Goal: Task Accomplishment & Management: Manage account settings

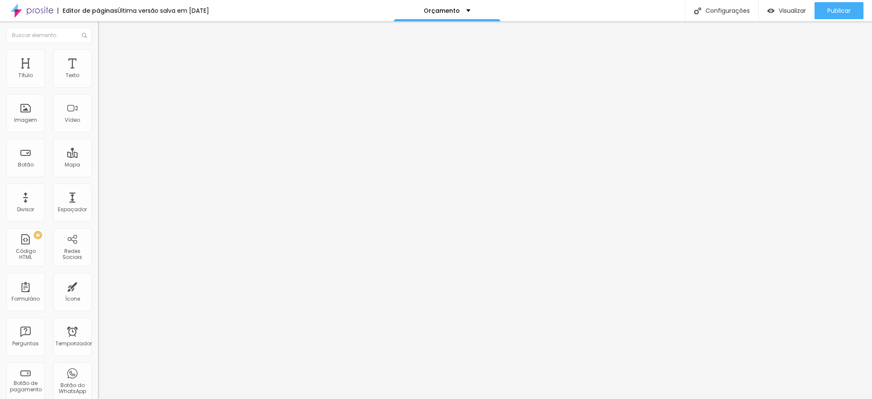
drag, startPoint x: 58, startPoint y: 176, endPoint x: 89, endPoint y: 178, distance: 31.6
click at [98, 176] on input "http://wa.me/5511949887710" at bounding box center [149, 171] width 102 height 9
paste input "8203047"
type input "http://wa.me/5511982030470"
click at [824, 10] on button "Publicar" at bounding box center [839, 10] width 49 height 17
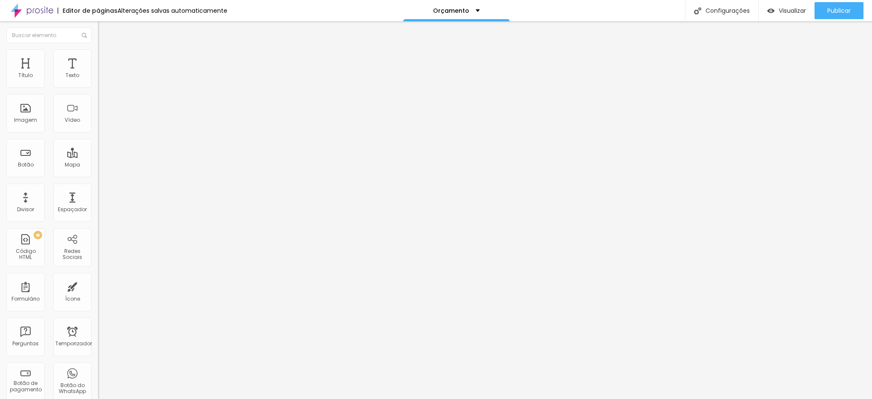
click at [98, 27] on button "Editar nulo" at bounding box center [147, 31] width 98 height 20
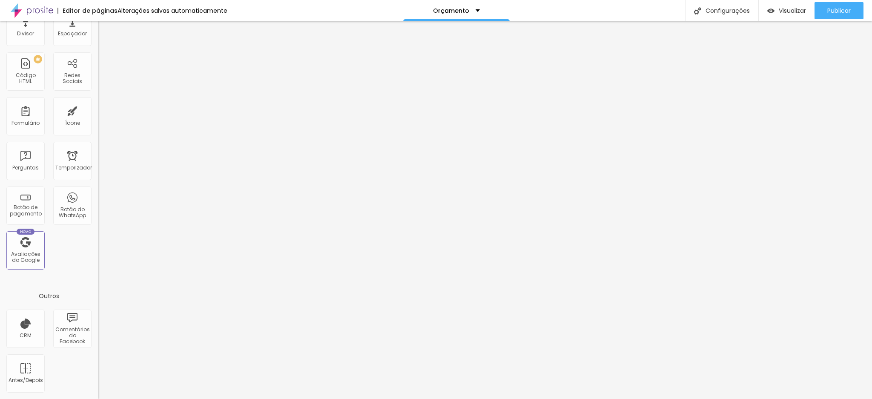
scroll to position [511, 0]
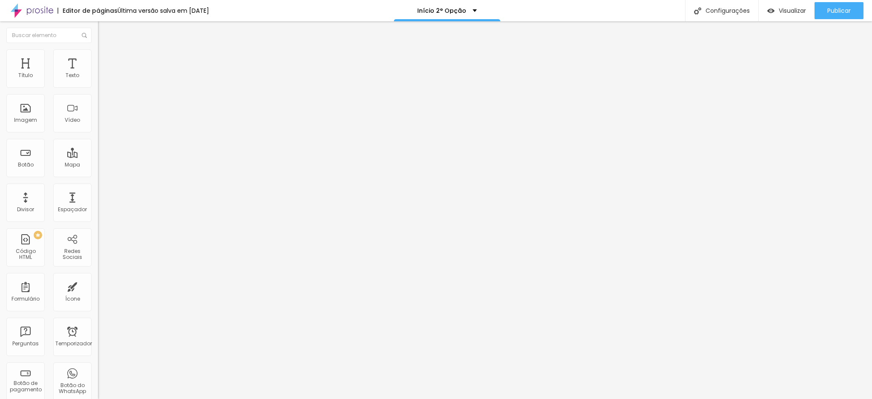
drag, startPoint x: 57, startPoint y: 176, endPoint x: 95, endPoint y: 171, distance: 39.0
click at [98, 171] on div "Texto Solicite seu orçamento Alinhamento Tamanho Pequeno Pequeno Normal Grande …" at bounding box center [147, 130] width 98 height 129
paste input "8203-047"
click at [98, 174] on input "http://wa.me/551198203-0470" at bounding box center [149, 171] width 102 height 9
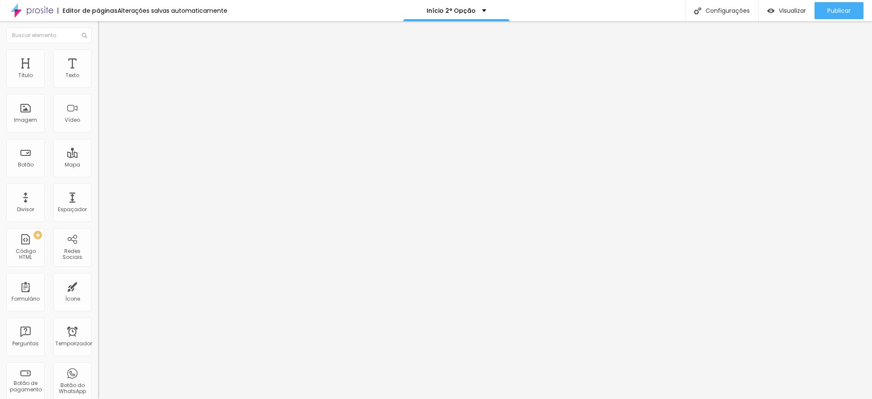
scroll to position [0, 0]
drag, startPoint x: 57, startPoint y: 175, endPoint x: 89, endPoint y: 176, distance: 32.8
click at [98, 176] on input "http://wa.me/5511982030470" at bounding box center [149, 171] width 102 height 9
type input "http://wa.me/5511982030470"
drag, startPoint x: 57, startPoint y: 174, endPoint x: 92, endPoint y: 174, distance: 35.4
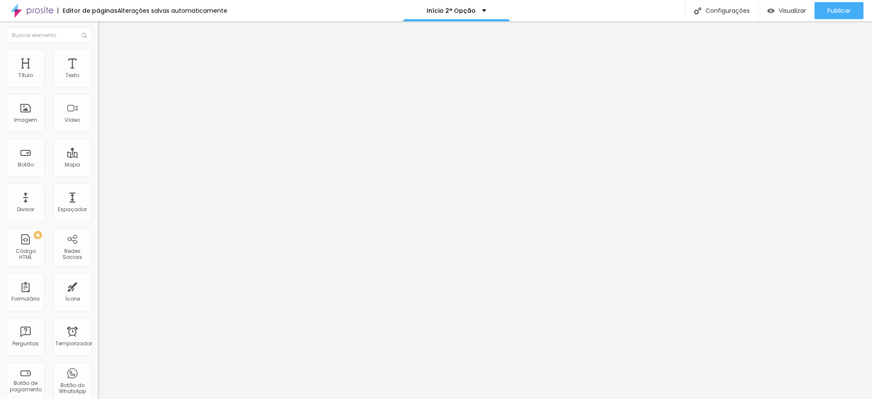
click at [98, 174] on div "Texto (11)94988-7710 Alinhamento Tamanho Normal Pequeno Normal Grande Link URL …" at bounding box center [147, 130] width 98 height 129
paste input "8203047"
type input "http://wa.me/5511982030470"
drag, startPoint x: 23, startPoint y: 94, endPoint x: 64, endPoint y: 92, distance: 40.5
click at [98, 80] on input "[PHONE_NUMBER]" at bounding box center [149, 76] width 102 height 9
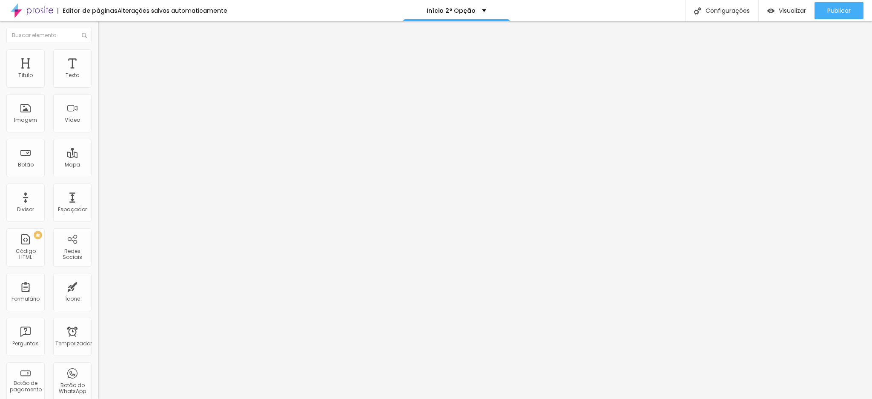
paste input "98203047"
click at [98, 80] on input "(11)9982030470" at bounding box center [149, 76] width 102 height 9
click at [98, 80] on input "(11)982030470" at bounding box center [149, 76] width 102 height 9
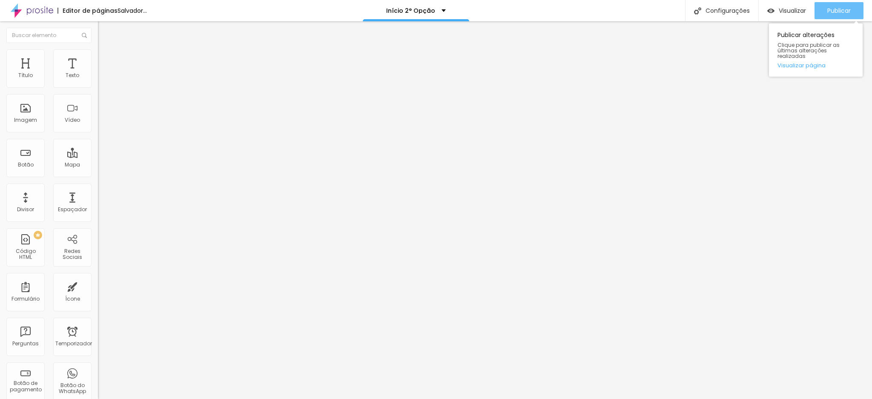
type input "[PHONE_NUMBER]"
click at [834, 14] on font "Publicar" at bounding box center [839, 10] width 23 height 9
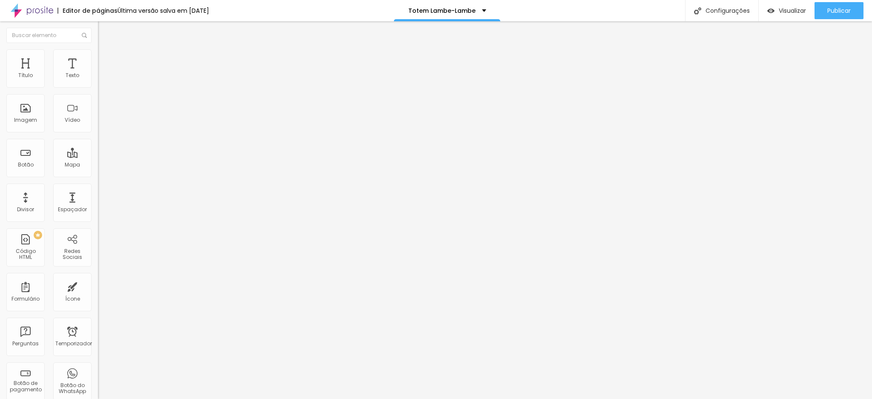
drag, startPoint x: 19, startPoint y: 115, endPoint x: 55, endPoint y: 114, distance: 35.4
click at [98, 263] on input "(11)94988-7710" at bounding box center [149, 267] width 102 height 9
drag, startPoint x: 53, startPoint y: 88, endPoint x: 91, endPoint y: 87, distance: 38.3
click at [98, 80] on input "(11)94988-7710" at bounding box center [149, 76] width 102 height 9
paste input "8203-047"
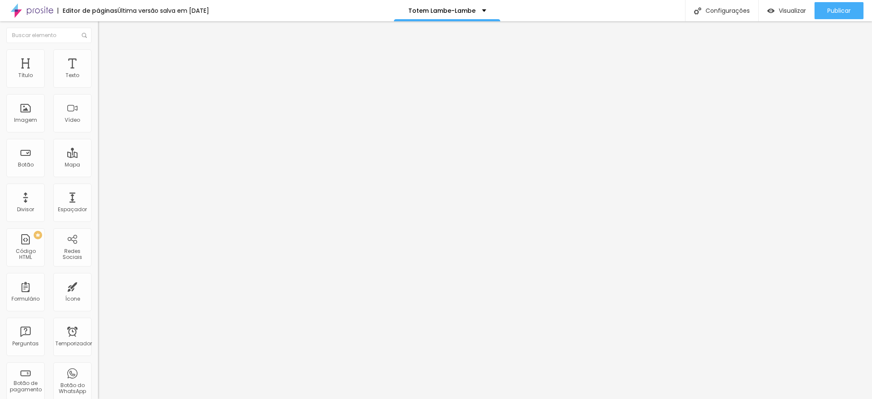
type input "[PHONE_NUMBER]"
drag, startPoint x: 19, startPoint y: 116, endPoint x: 53, endPoint y: 115, distance: 34.1
click at [98, 263] on input "(11)94988-7710" at bounding box center [149, 267] width 102 height 9
paste input "8203047"
click at [98, 263] on input "[PHONE_NUMBER]" at bounding box center [149, 267] width 102 height 9
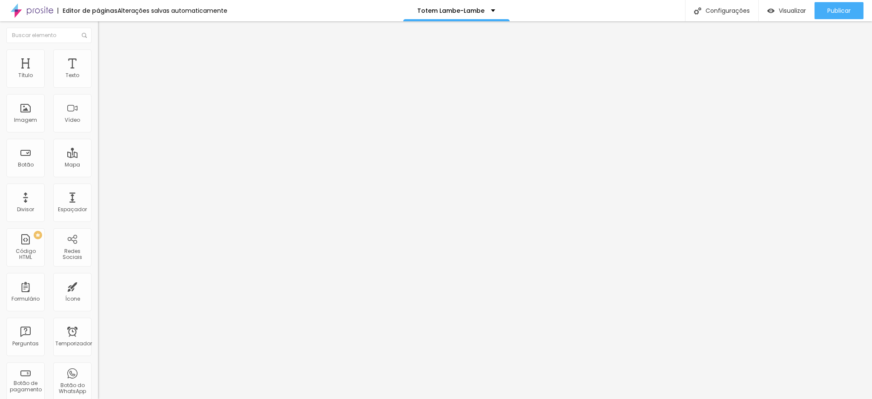
drag, startPoint x: 65, startPoint y: 116, endPoint x: 19, endPoint y: 116, distance: 45.6
click at [98, 263] on input "[PHONE_NUMBER]" at bounding box center [149, 267] width 102 height 9
type input "[PHONE_NUMBER]"
click at [817, 10] on button "Publicar" at bounding box center [839, 10] width 49 height 17
click at [106, 59] on font "Estilo" at bounding box center [112, 55] width 13 height 7
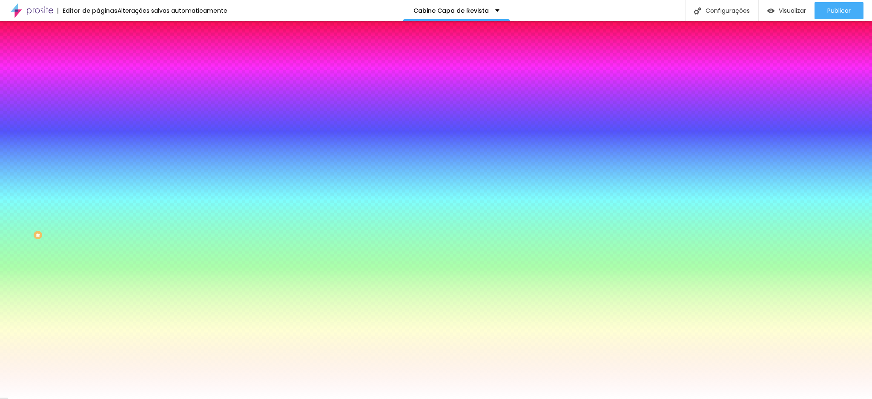
click at [98, 55] on ul "Conteúdo Estilo Avançado" at bounding box center [147, 54] width 98 height 26
click at [98, 49] on img at bounding box center [102, 45] width 8 height 8
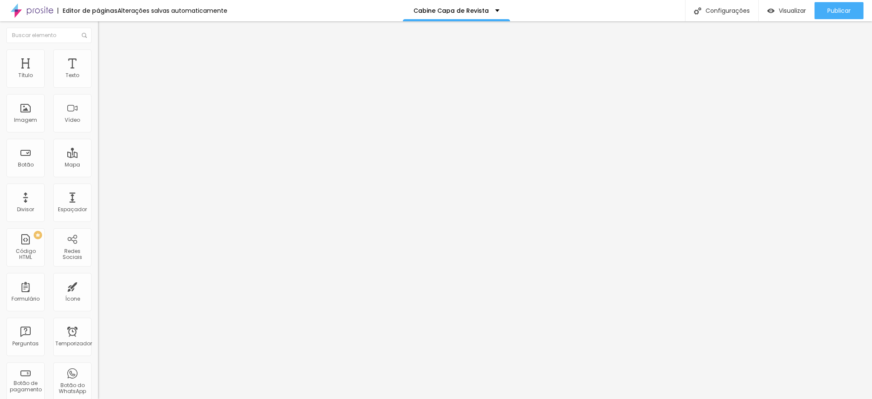
click at [98, 112] on div "Editar nulo Conteúdo Estilo Avançado Alinhamento" at bounding box center [147, 210] width 98 height 378
click at [106, 60] on font "Avançado" at bounding box center [120, 63] width 28 height 7
click at [98, 49] on img at bounding box center [102, 45] width 8 height 8
drag, startPoint x: 52, startPoint y: 91, endPoint x: 77, endPoint y: 88, distance: 24.8
click at [98, 80] on input "(11)4159-4399" at bounding box center [149, 76] width 102 height 9
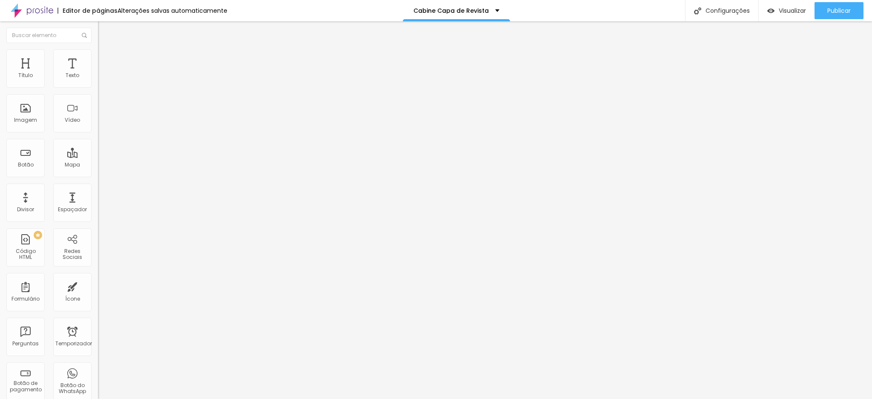
paste input "98203-0470"
type input "[PHONE_NUMBER]"
click at [98, 263] on input "Conversar no WhatsApp" at bounding box center [149, 267] width 102 height 9
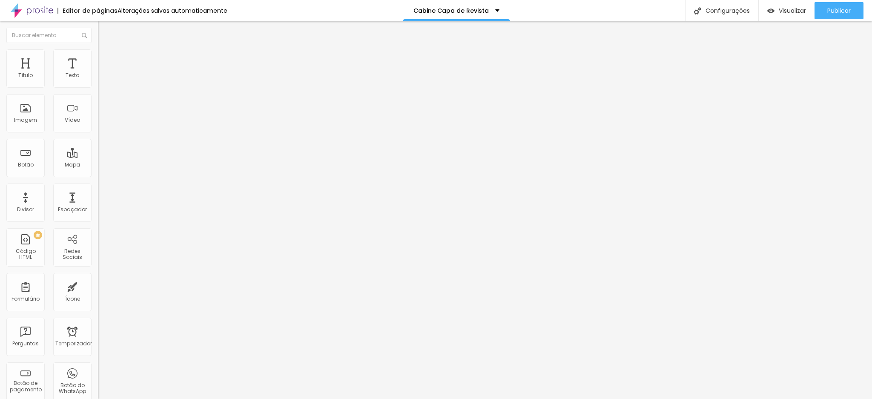
paste input "98203-0470"
type input "98203-0470"
click at [98, 37] on button "Editar nulo" at bounding box center [147, 31] width 98 height 20
click at [98, 78] on font "Encaixotado" at bounding box center [114, 73] width 33 height 7
click at [98, 91] on font "Completo" at bounding box center [111, 86] width 26 height 7
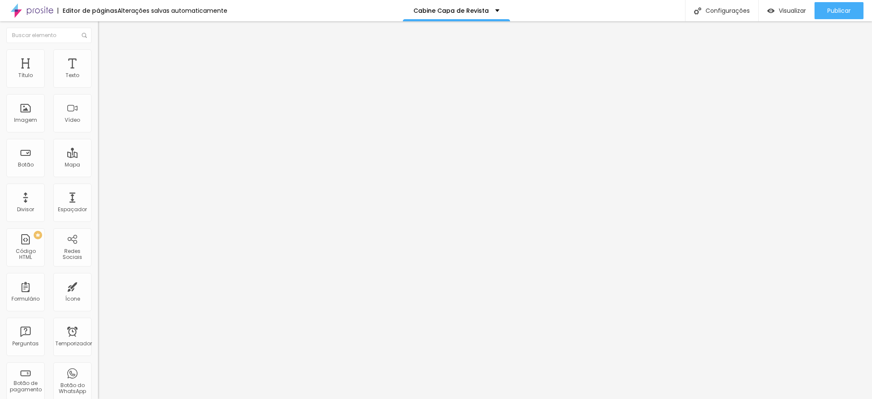
click at [98, 73] on span "Adicionar imagem" at bounding box center [125, 69] width 55 height 7
click at [103, 73] on font "Adicionar imagem" at bounding box center [128, 69] width 50 height 7
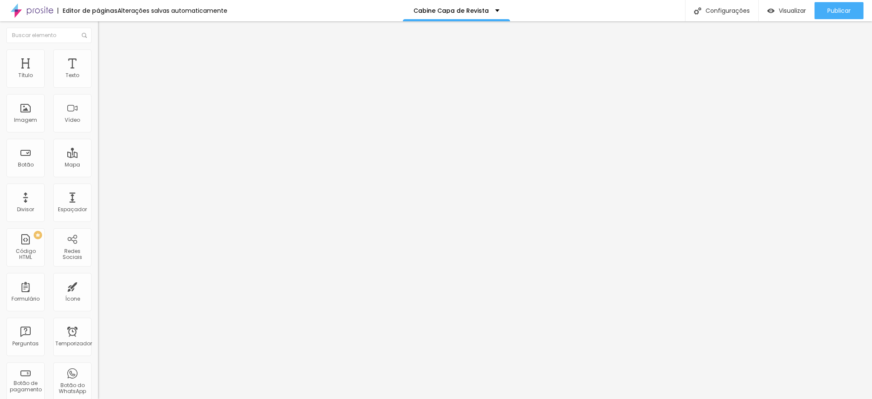
scroll to position [1525, 0]
click at [104, 34] on img "button" at bounding box center [107, 31] width 7 height 7
click at [103, 73] on font "Adicionar imagem" at bounding box center [128, 69] width 50 height 7
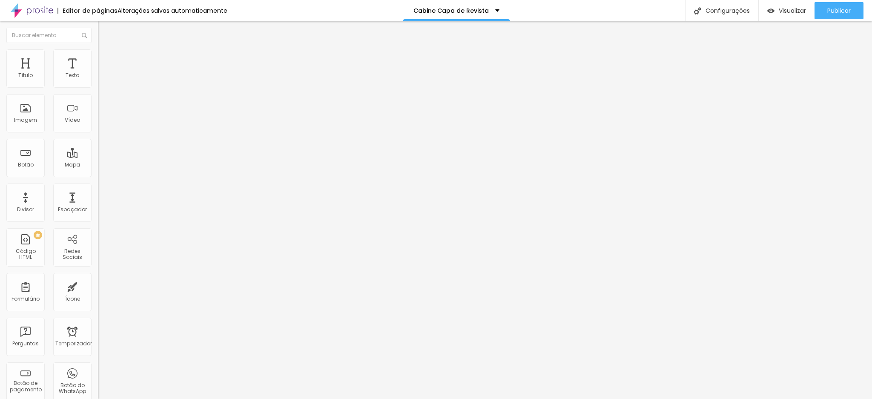
scroll to position [1476, 0]
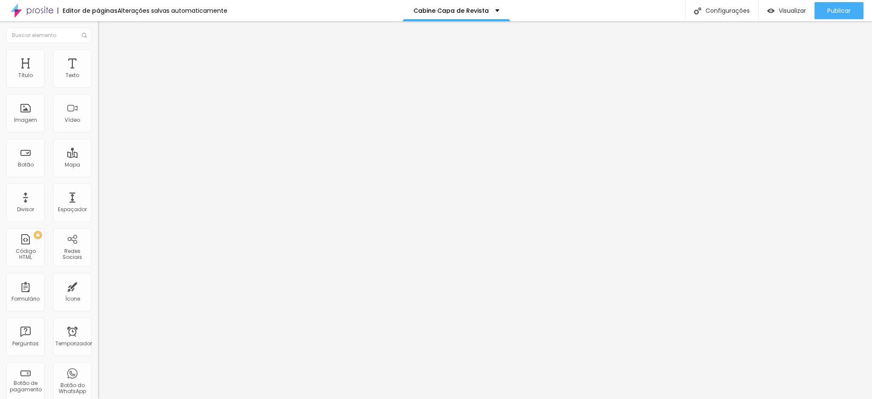
scroll to position [1818, 0]
click at [98, 26] on button "Editar nulo" at bounding box center [147, 31] width 98 height 20
click at [98, 189] on img at bounding box center [100, 188] width 4 height 4
click at [98, 176] on input "https://www.statuseventos.com.br/funcionalidades-produtos-fotograficos" at bounding box center [149, 171] width 102 height 9
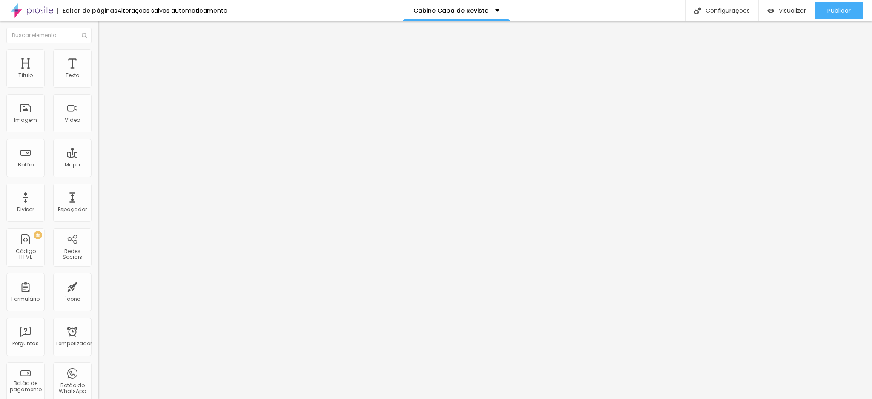
click at [98, 176] on input "https://www.statuseventos.com.br/funcionalidades-produtos-fotograficos" at bounding box center [149, 171] width 102 height 9
click at [98, 80] on input "▶️Quais são os diferenciais da Cabine Fotográfica da Status Eventos?" at bounding box center [149, 76] width 102 height 9
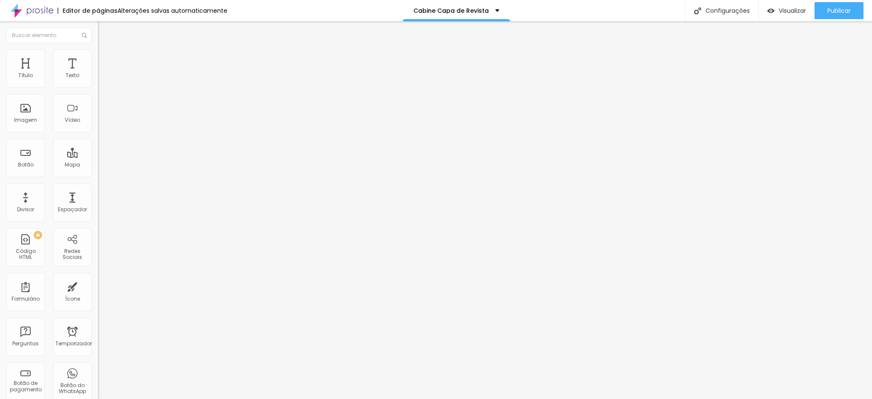
click at [98, 80] on input "▶️Quais são os diferenciais da Cabine Fotográfica da Status Eventos?" at bounding box center [149, 76] width 102 height 9
drag, startPoint x: 18, startPoint y: 94, endPoint x: 97, endPoint y: 94, distance: 79.2
click at [98, 94] on div "Texto ▶️Quais são os diferenciais da Cabine Fotográfica da Status Eventos? Alin…" at bounding box center [147, 128] width 98 height 124
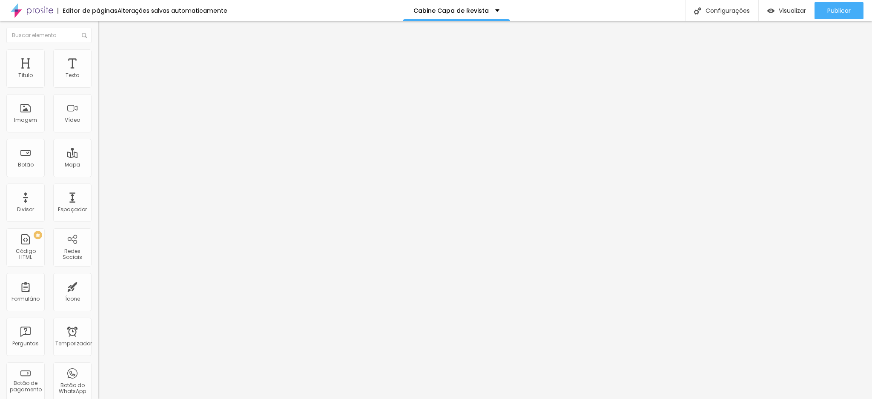
scroll to position [0, 0]
type input "▶️Saiba mais"
click at [98, 263] on input "98203-0470" at bounding box center [149, 267] width 102 height 9
type input "(11) 98203-0470"
click at [98, 109] on img at bounding box center [101, 106] width 6 height 6
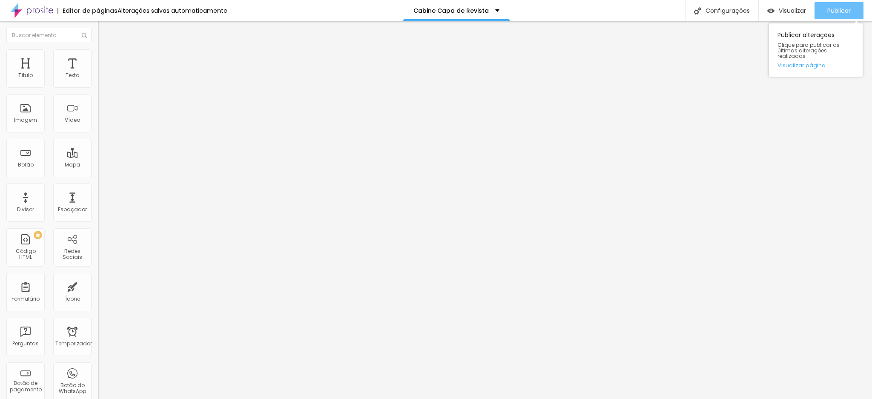
click at [836, 11] on font "Publicar" at bounding box center [839, 10] width 23 height 9
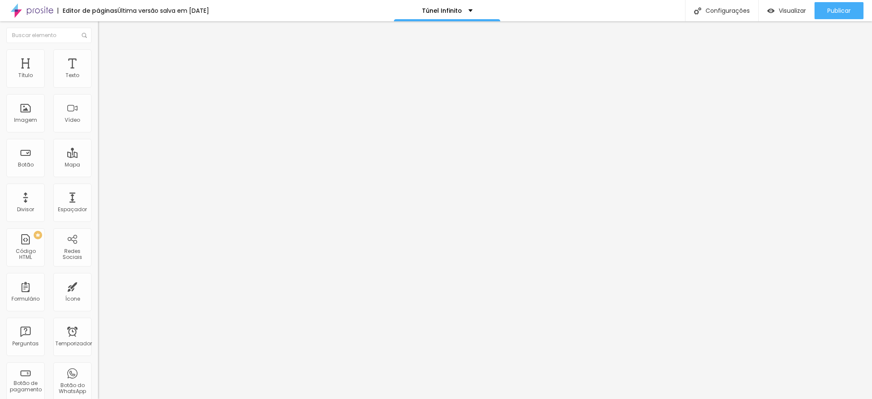
drag, startPoint x: 20, startPoint y: 118, endPoint x: 55, endPoint y: 115, distance: 35.1
click at [98, 263] on input "[PHONE_NUMBER]" at bounding box center [149, 267] width 102 height 9
paste input "8203-047"
type input "[PHONE_NUMBER]"
drag, startPoint x: 52, startPoint y: 87, endPoint x: 86, endPoint y: 91, distance: 34.7
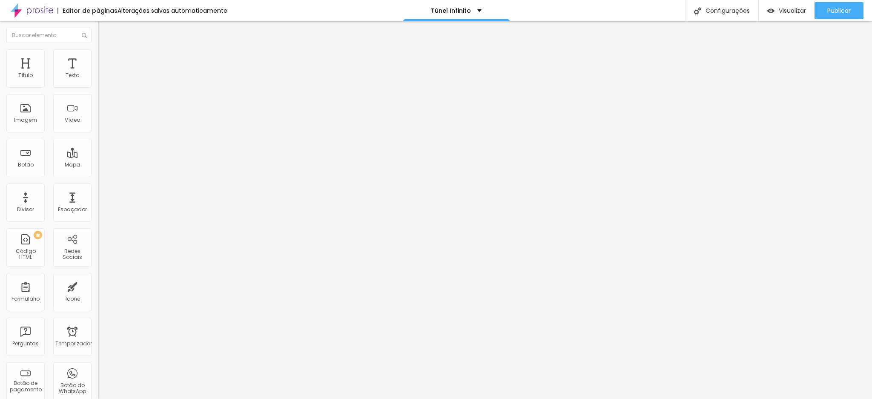
click at [98, 80] on input "[PHONE_NUMBER]" at bounding box center [149, 76] width 102 height 9
paste input "8203-047"
type input "[PHONE_NUMBER]"
click at [846, 13] on font "Publicar" at bounding box center [839, 10] width 23 height 9
drag, startPoint x: 52, startPoint y: 91, endPoint x: 85, endPoint y: 91, distance: 33.2
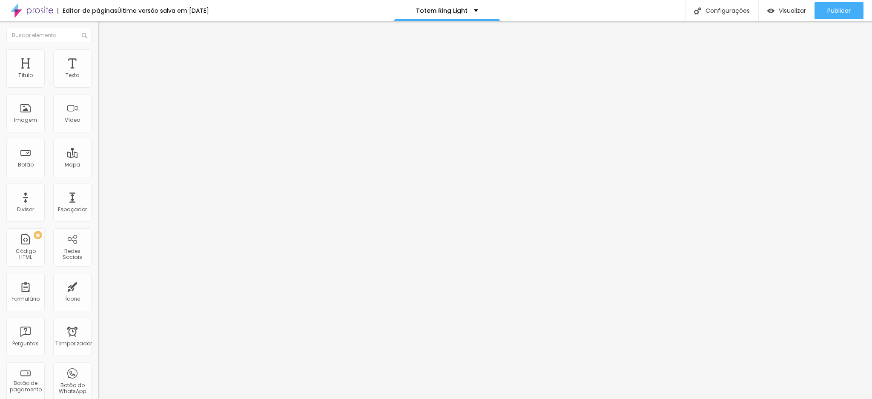
click at [98, 80] on input "[PHONE_NUMBER]" at bounding box center [149, 76] width 102 height 9
paste input "8203-047"
type input "[PHONE_NUMBER]"
drag, startPoint x: 20, startPoint y: 116, endPoint x: 53, endPoint y: 115, distance: 33.3
click at [98, 263] on input "[PHONE_NUMBER]" at bounding box center [149, 267] width 102 height 9
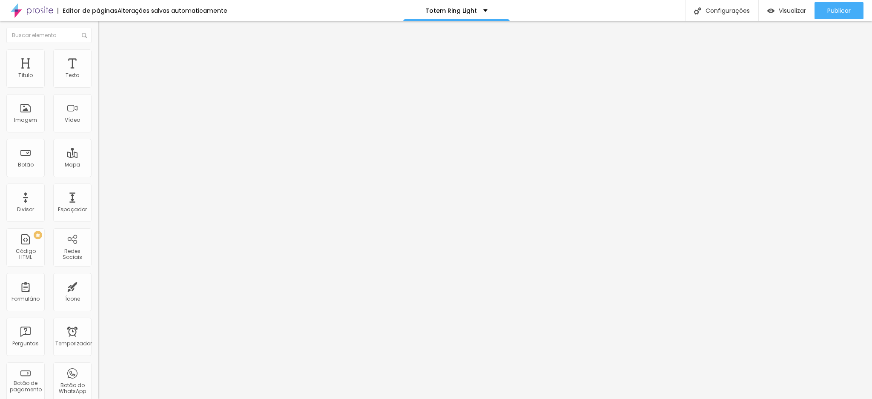
paste input "8203-047"
type input "[PHONE_NUMBER]"
drag, startPoint x: 52, startPoint y: 87, endPoint x: 86, endPoint y: 89, distance: 33.7
click at [98, 80] on input "[PHONE_NUMBER]" at bounding box center [149, 76] width 102 height 9
paste input "8203-047"
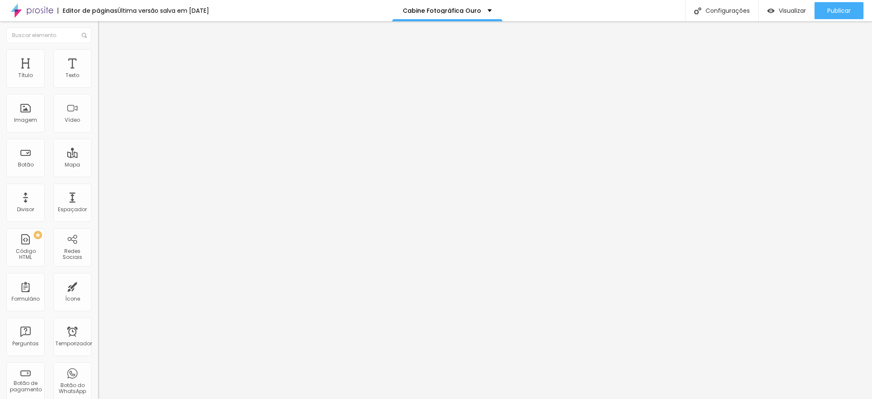
type input "[PHONE_NUMBER]"
drag, startPoint x: 19, startPoint y: 114, endPoint x: 77, endPoint y: 112, distance: 58.4
click at [98, 263] on input "[PHONE_NUMBER]" at bounding box center [149, 267] width 102 height 9
paste input "8203-047"
type input "[PHONE_NUMBER]"
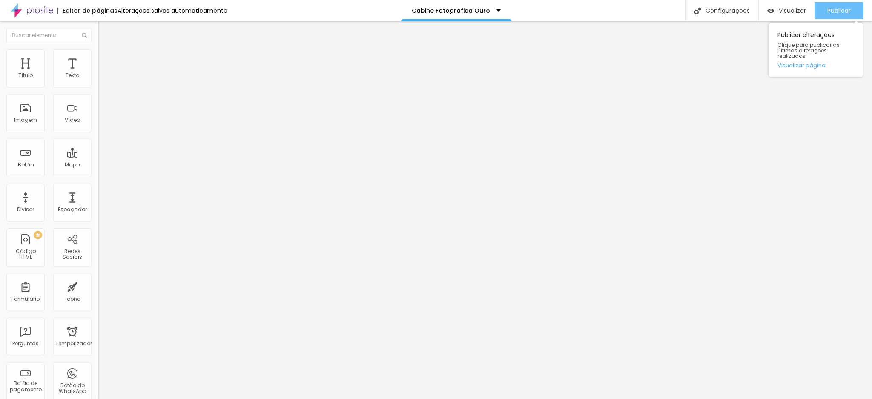
click at [846, 6] on font "Publicar" at bounding box center [839, 10] width 23 height 9
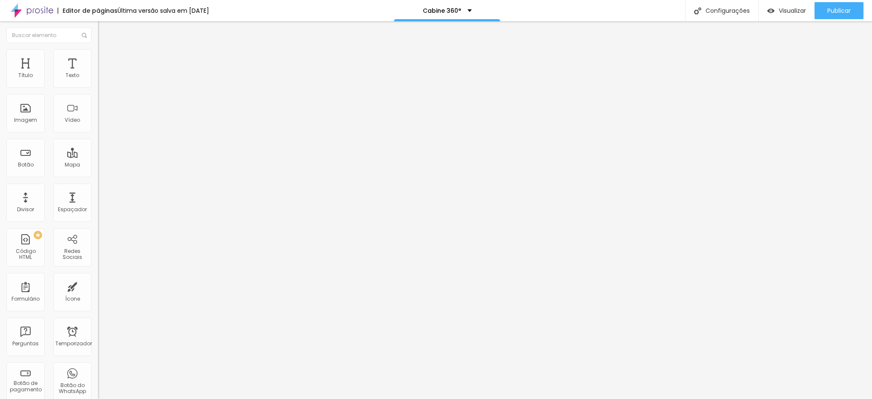
drag, startPoint x: 52, startPoint y: 87, endPoint x: 87, endPoint y: 90, distance: 35.1
click at [98, 80] on input "[PHONE_NUMBER]" at bounding box center [149, 76] width 102 height 9
paste input "8203-047"
type input "[PHONE_NUMBER]"
drag, startPoint x: 19, startPoint y: 115, endPoint x: 58, endPoint y: 115, distance: 38.8
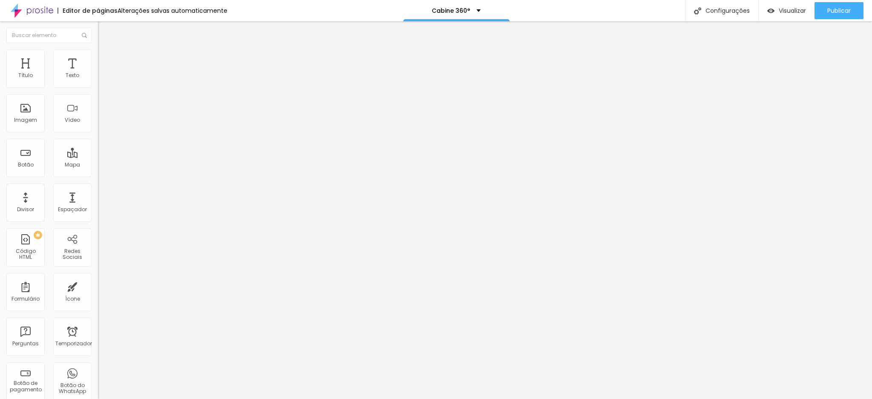
click at [98, 263] on input "[PHONE_NUMBER]" at bounding box center [149, 267] width 102 height 9
paste input "8203-047"
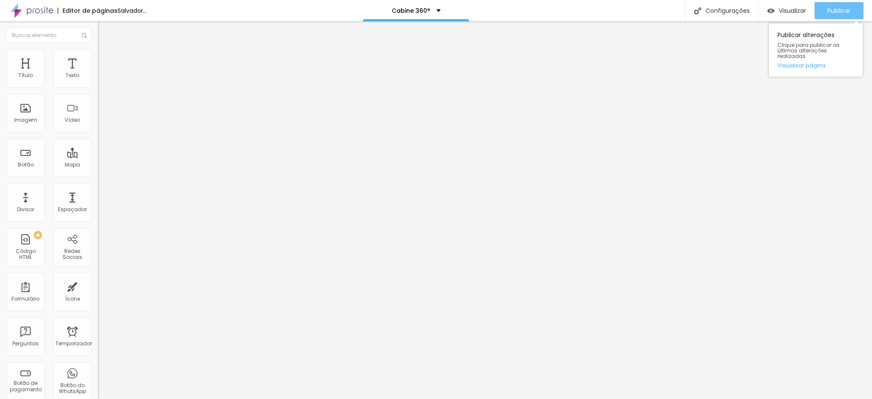
type input "[PHONE_NUMBER]"
click at [841, 11] on font "Publicar" at bounding box center [839, 10] width 23 height 9
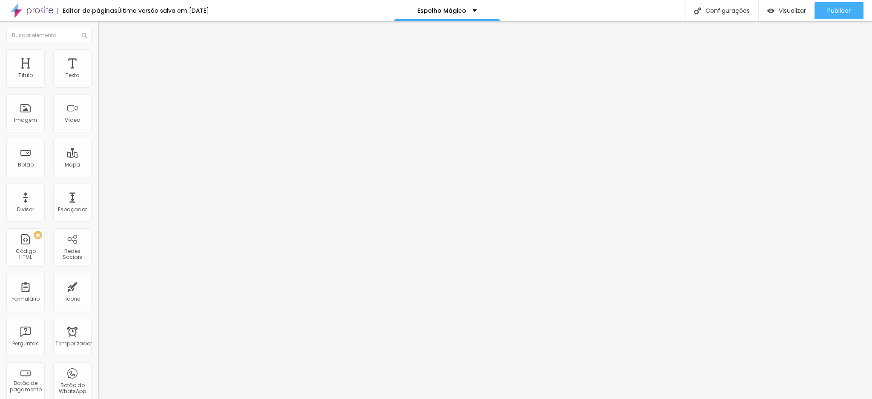
drag, startPoint x: 52, startPoint y: 89, endPoint x: 83, endPoint y: 91, distance: 30.3
click at [98, 80] on input "[PHONE_NUMBER]" at bounding box center [149, 76] width 102 height 9
paste input "8203-047"
type input "[PHONE_NUMBER]"
drag, startPoint x: 19, startPoint y: 115, endPoint x: 63, endPoint y: 112, distance: 44.0
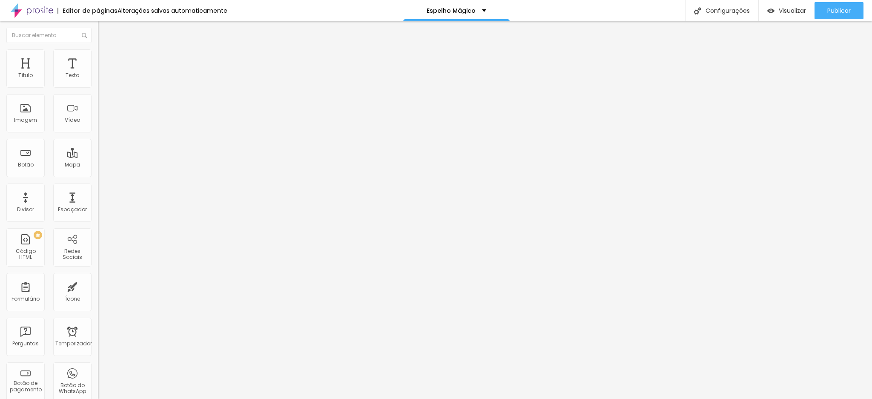
click at [98, 263] on input "[PHONE_NUMBER]" at bounding box center [149, 267] width 102 height 9
paste input "8203-047"
type input "[PHONE_NUMBER]"
click at [832, 12] on font "Publicar" at bounding box center [839, 10] width 23 height 9
drag, startPoint x: 52, startPoint y: 91, endPoint x: 92, endPoint y: 91, distance: 40.0
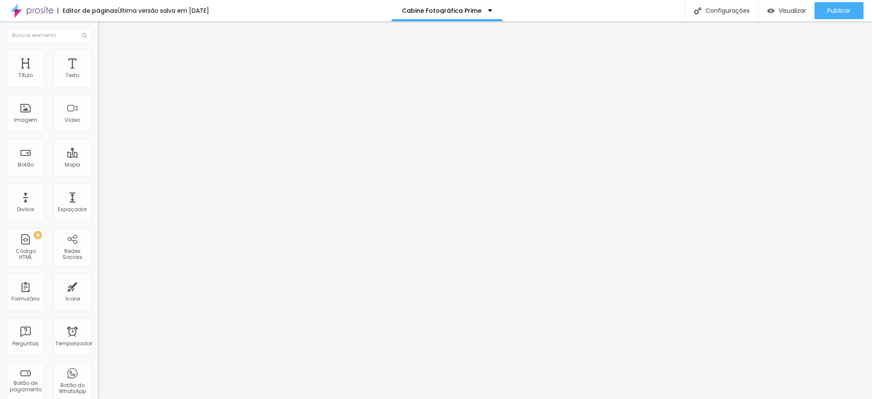
click at [98, 91] on div "Número do WhatsApp * [PHONE_NUMBER] + 55 Texto do botão [PHONE_NUMBER] Mensagem…" at bounding box center [147, 208] width 98 height 284
paste input "8203-047"
type input "[PHONE_NUMBER]"
drag, startPoint x: 19, startPoint y: 114, endPoint x: 49, endPoint y: 113, distance: 29.8
click at [98, 263] on input "[PHONE_NUMBER]" at bounding box center [149, 267] width 102 height 9
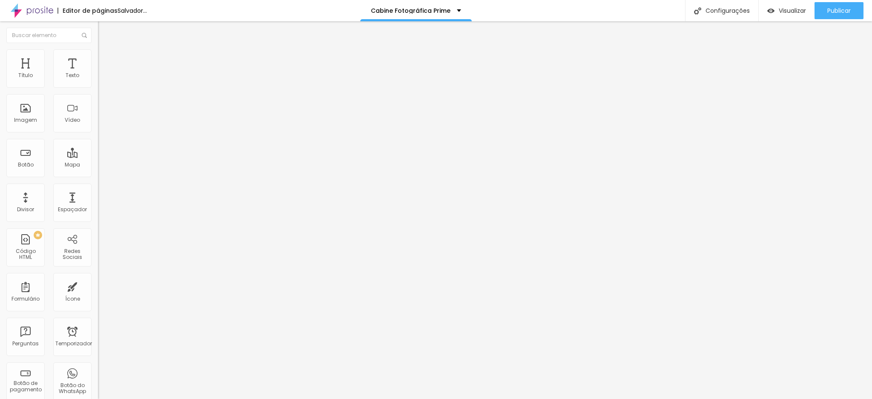
paste input "8203-047"
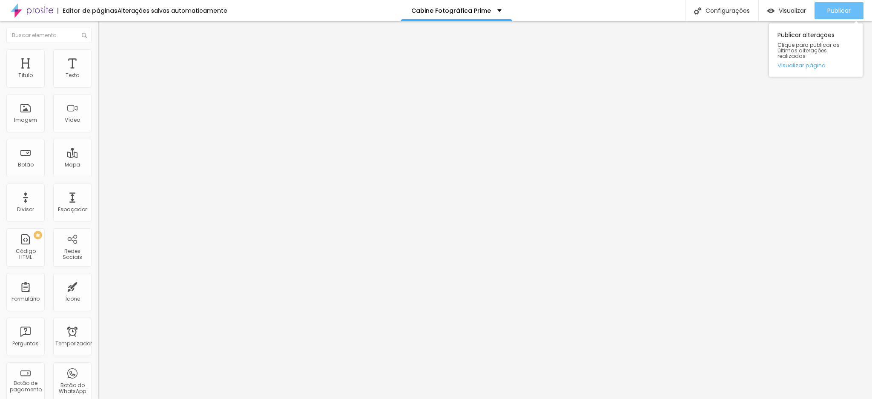
type input "[PHONE_NUMBER]"
click at [815, 13] on button "Publicar" at bounding box center [839, 10] width 49 height 17
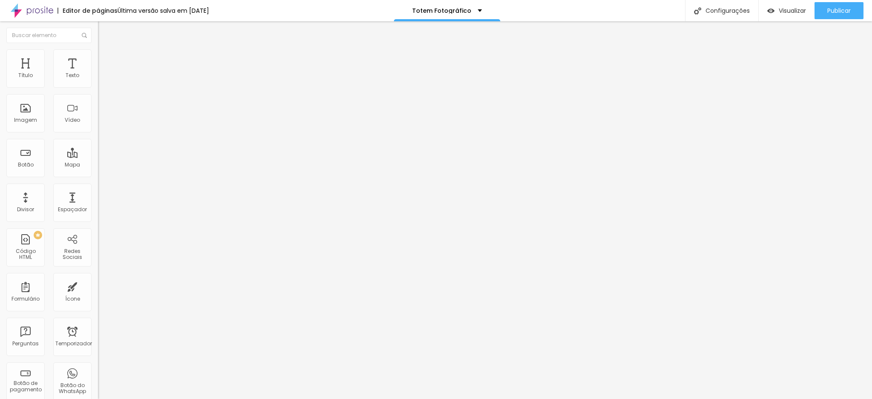
drag, startPoint x: 19, startPoint y: 113, endPoint x: 56, endPoint y: 115, distance: 37.1
click at [98, 263] on input "[PHONE_NUMBER]" at bounding box center [149, 267] width 102 height 9
paste input "8203-047"
type input "[PHONE_NUMBER]"
drag, startPoint x: 52, startPoint y: 88, endPoint x: 91, endPoint y: 87, distance: 38.8
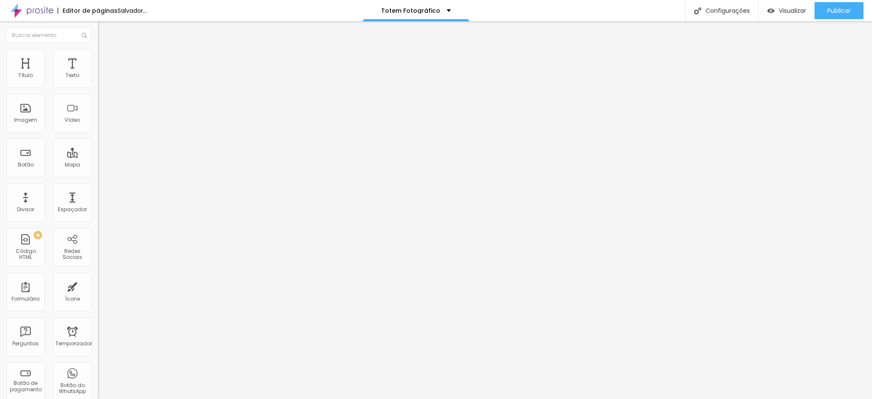
click at [98, 80] on input "[PHONE_NUMBER]" at bounding box center [149, 76] width 102 height 9
paste input "8203-047"
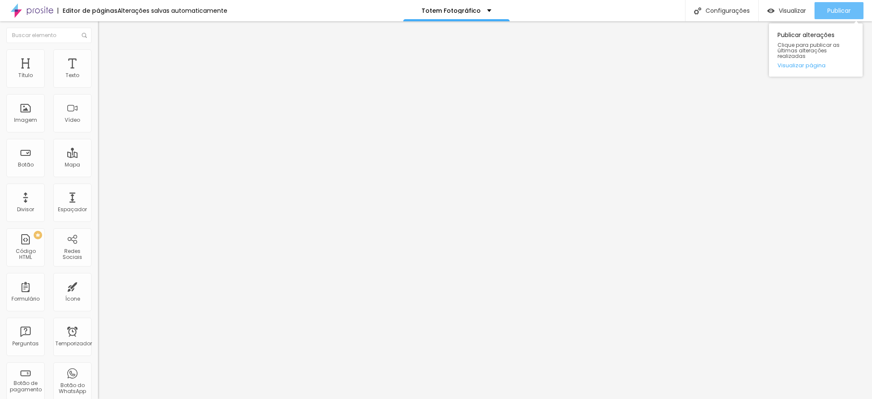
type input "[PHONE_NUMBER]"
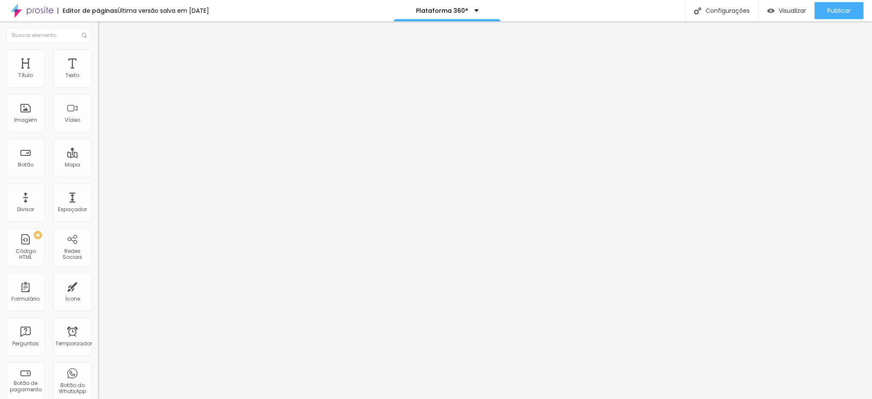
drag, startPoint x: 53, startPoint y: 87, endPoint x: 97, endPoint y: 87, distance: 44.3
click at [98, 87] on div "Número do WhatsApp * [PHONE_NUMBER] + 55 Texto do botão [PHONE_NUMBER] Mensagem…" at bounding box center [147, 208] width 98 height 284
paste input "8203-047"
type input "[PHONE_NUMBER]"
drag, startPoint x: 20, startPoint y: 115, endPoint x: 56, endPoint y: 110, distance: 36.9
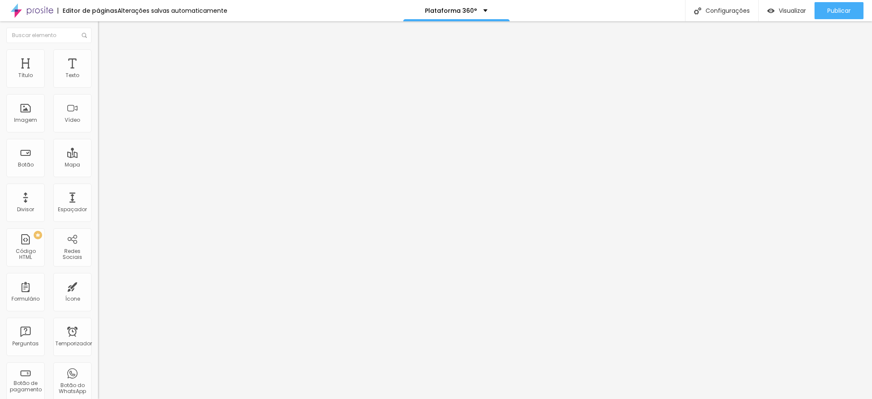
click at [98, 263] on input "[PHONE_NUMBER]" at bounding box center [149, 267] width 102 height 9
paste input "8203-047"
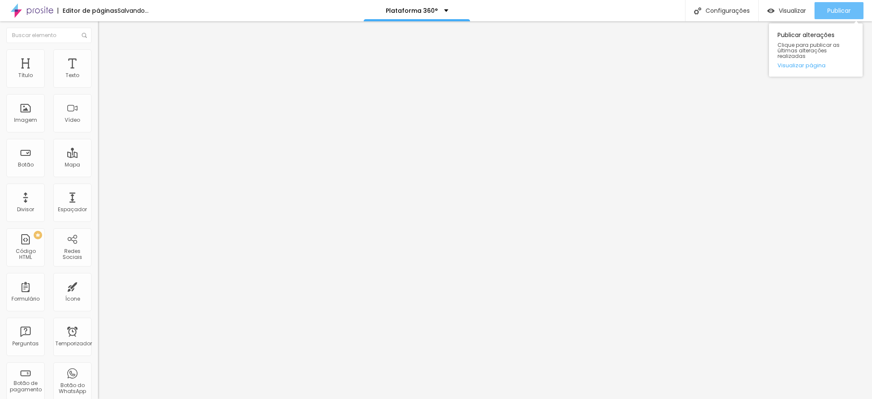
type input "[PHONE_NUMBER]"
click at [817, 7] on button "Publicar" at bounding box center [839, 10] width 49 height 17
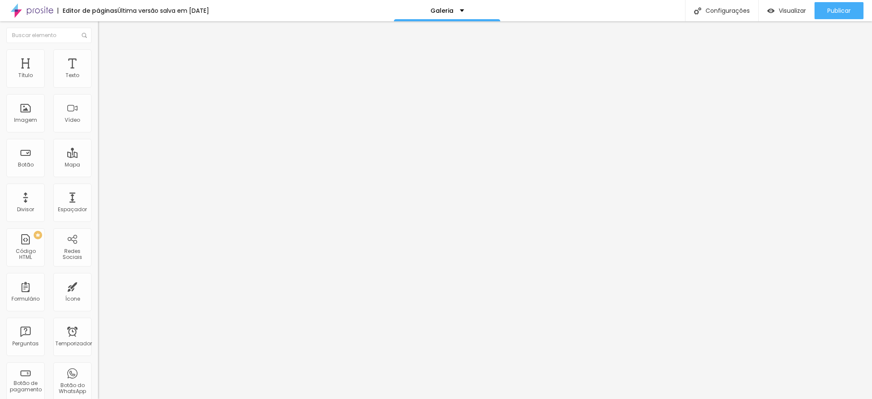
drag, startPoint x: 52, startPoint y: 91, endPoint x: 87, endPoint y: 89, distance: 34.5
click at [98, 80] on input "[PHONE_NUMBER]" at bounding box center [149, 76] width 102 height 9
paste input "8203-047"
type input "[PHONE_NUMBER]"
drag, startPoint x: 20, startPoint y: 118, endPoint x: 57, endPoint y: 117, distance: 36.2
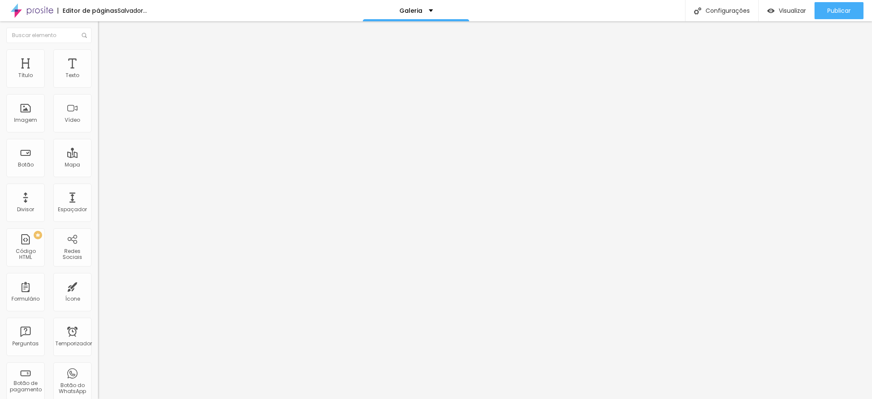
click at [98, 263] on input "[PHONE_NUMBER]" at bounding box center [149, 267] width 102 height 9
paste input "8203-047"
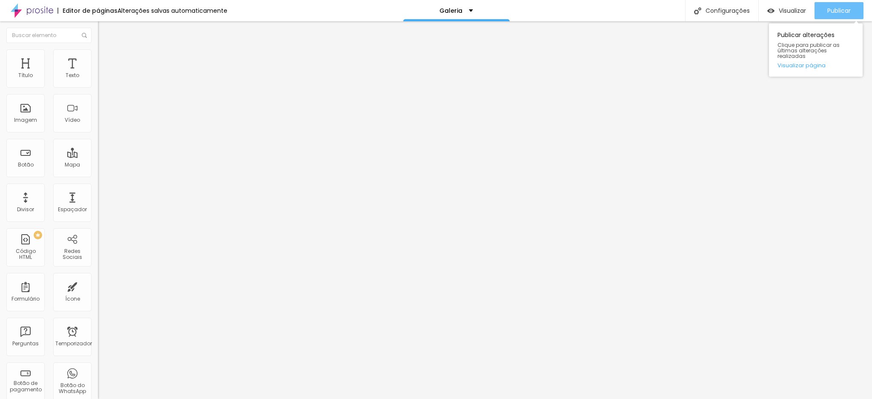
type input "[PHONE_NUMBER]"
click at [838, 14] on font "Publicar" at bounding box center [839, 10] width 23 height 9
drag, startPoint x: 20, startPoint y: 116, endPoint x: 69, endPoint y: 113, distance: 48.2
click at [98, 263] on input "[PHONE_NUMBER]" at bounding box center [149, 267] width 102 height 9
paste input "8203-047"
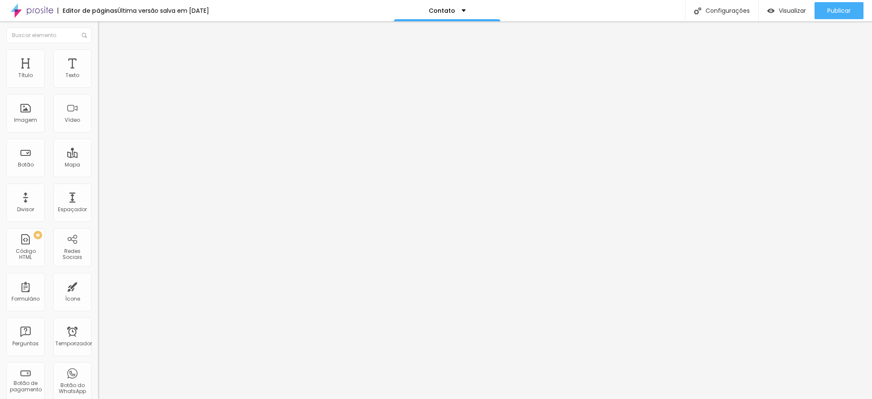
type input "[PHONE_NUMBER]"
click at [98, 80] on input "[PHONE_NUMBER]" at bounding box center [149, 76] width 102 height 9
paste input "8203-047"
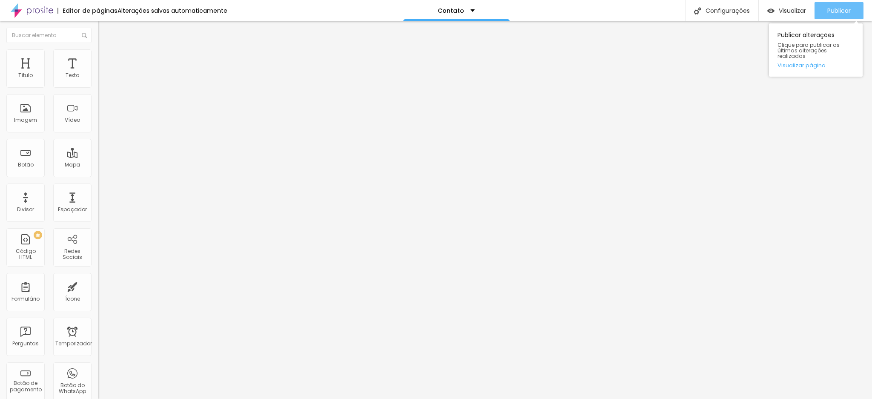
type input "[PHONE_NUMBER]"
click at [822, 12] on button "Publicar" at bounding box center [839, 10] width 49 height 17
